Goal: Task Accomplishment & Management: Use online tool/utility

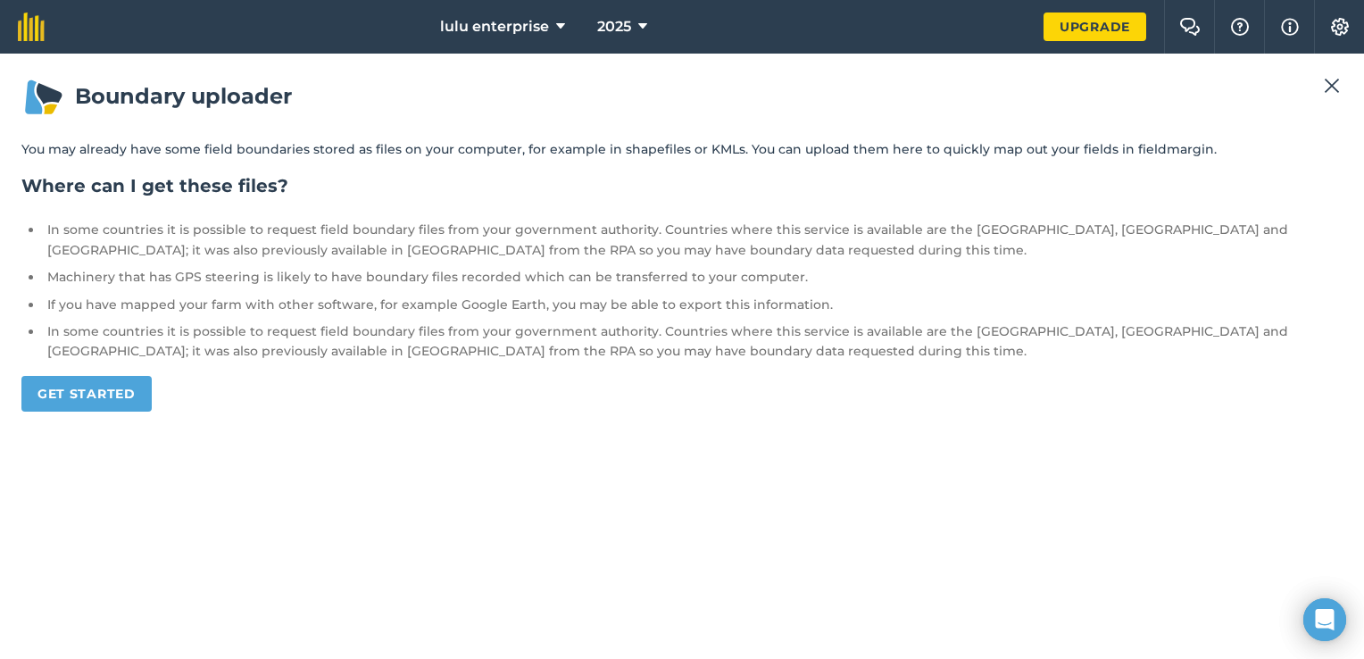
click at [661, 54] on div "Boundary uploader You may already have some field boundaries stored as files on…" at bounding box center [682, 356] width 1364 height 605
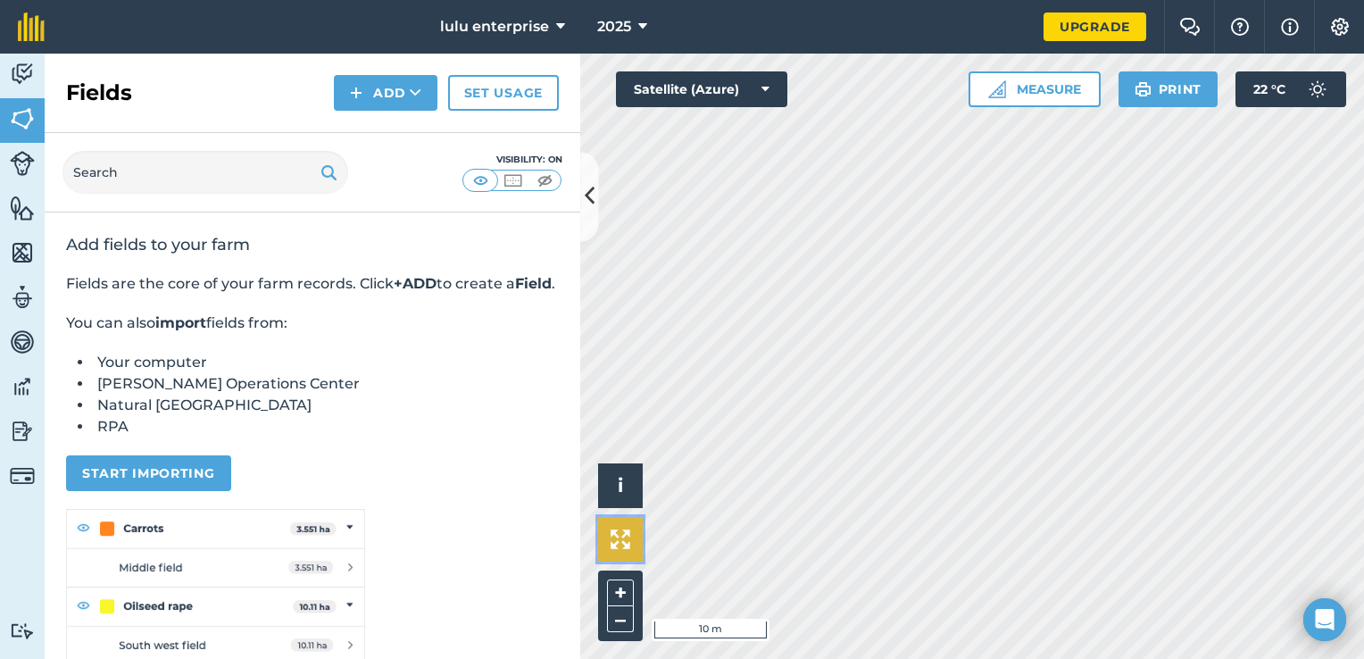
click at [625, 538] on img at bounding box center [621, 539] width 20 height 20
click at [25, 173] on img at bounding box center [22, 163] width 25 height 25
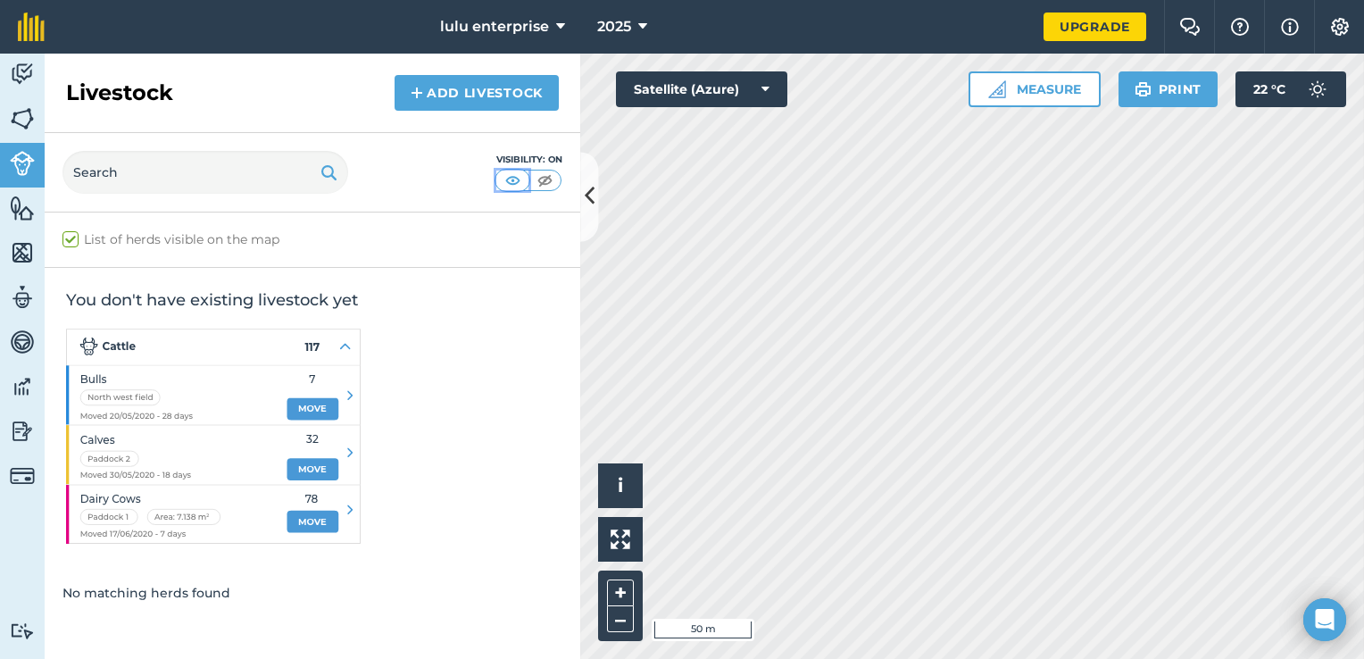
click at [520, 178] on img at bounding box center [513, 180] width 22 height 18
click at [556, 179] on button at bounding box center [544, 181] width 32 height 20
click at [297, 180] on input "text" at bounding box center [205, 172] width 286 height 43
